Goal: Task Accomplishment & Management: Use online tool/utility

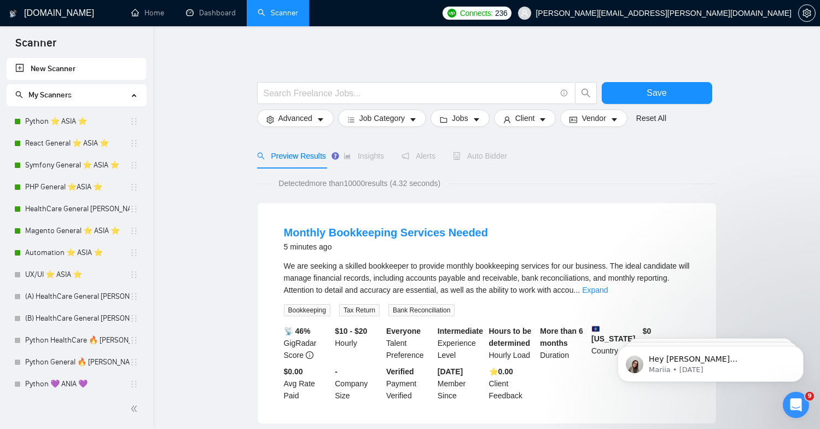
click at [286, 17] on link "Scanner" at bounding box center [278, 12] width 40 height 9
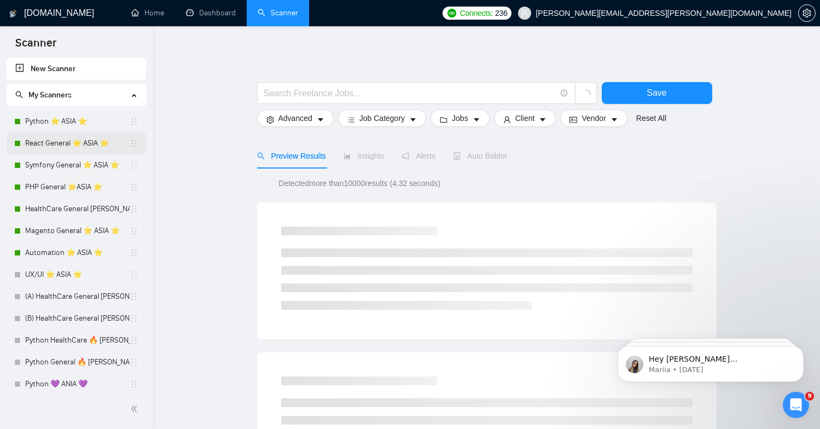
click at [56, 136] on link "React General ⭐️ ASIA ⭐️" at bounding box center [77, 143] width 104 height 22
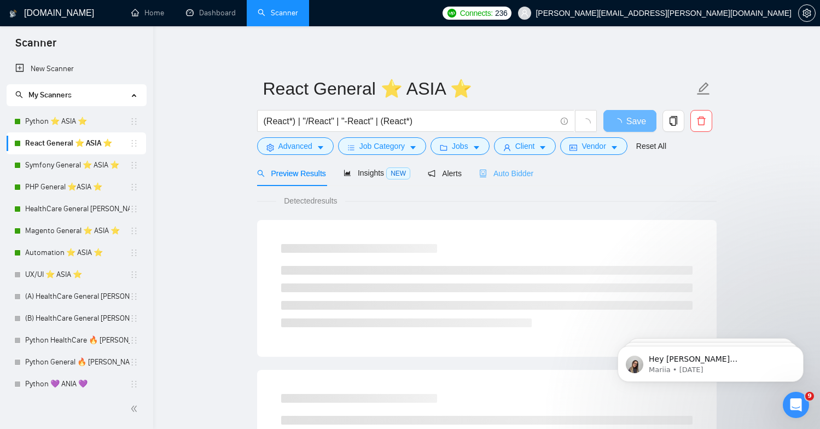
click at [498, 180] on div "Auto Bidder" at bounding box center [506, 173] width 54 height 26
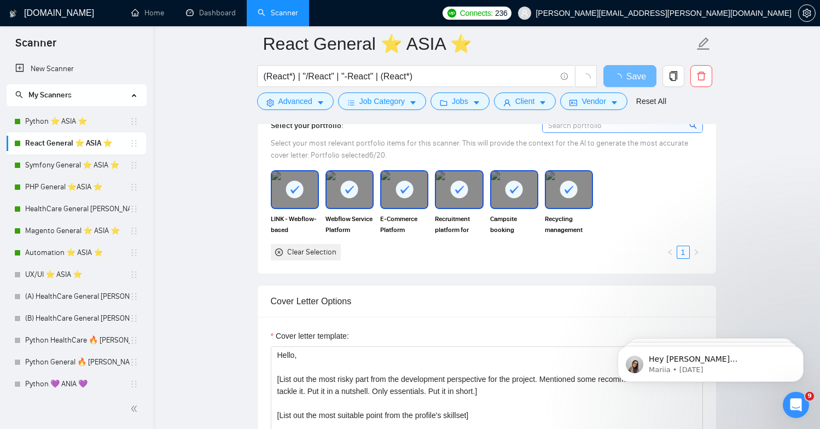
scroll to position [980, 0]
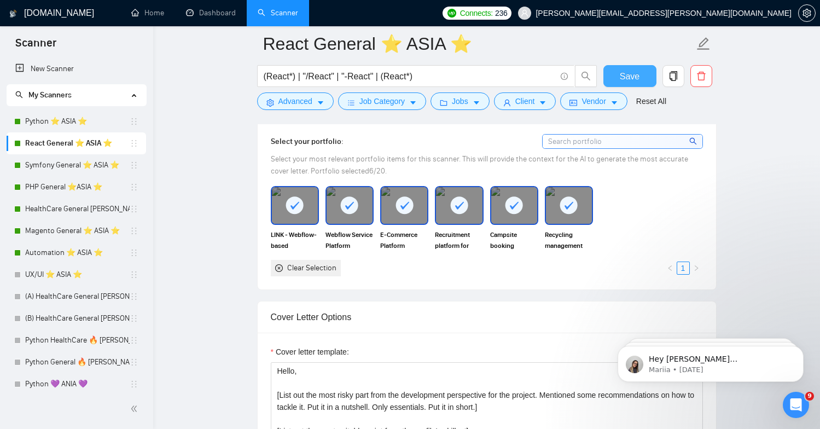
click at [638, 75] on span "Save" at bounding box center [630, 76] width 20 height 14
click at [51, 13] on h1 "[DOMAIN_NAME]" at bounding box center [59, 13] width 70 height 26
